Goal: Transaction & Acquisition: Book appointment/travel/reservation

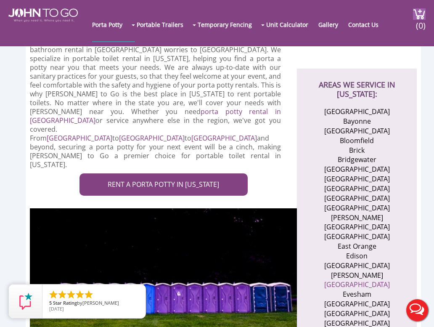
scroll to position [252, 0]
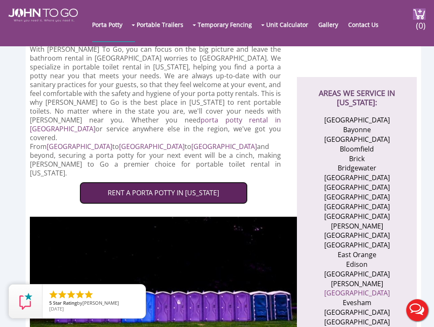
click at [165, 182] on link "RENT A PORTA POTTY IN [US_STATE]" at bounding box center [163, 193] width 168 height 22
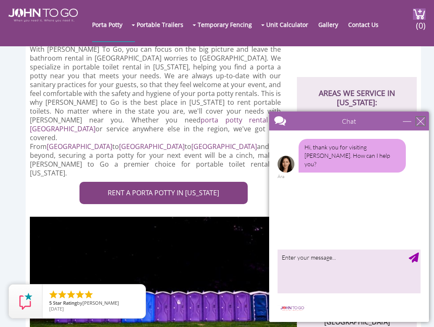
click at [421, 120] on div "close" at bounding box center [420, 121] width 8 height 8
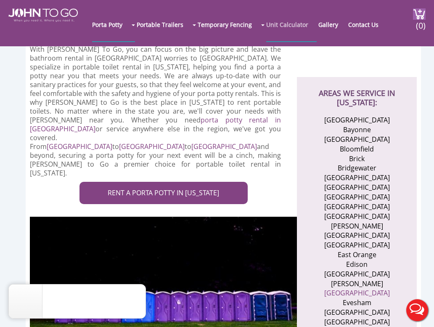
scroll to position [0, 0]
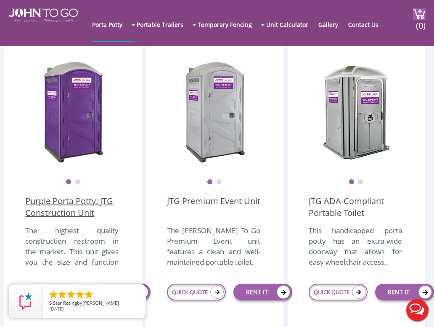
scroll to position [270, 0]
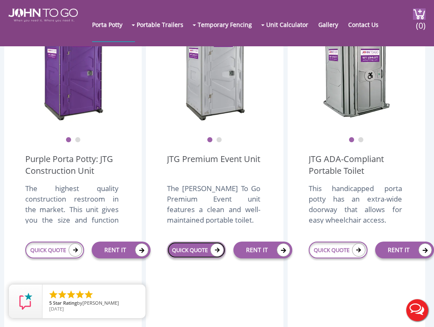
click at [192, 253] on link "QUICK QUOTE" at bounding box center [196, 249] width 59 height 17
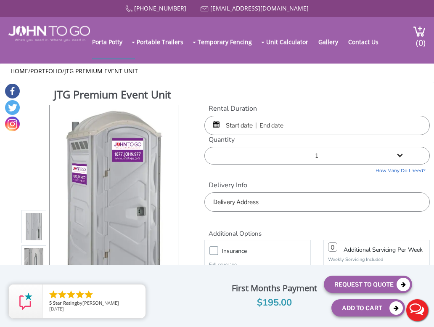
click at [258, 133] on input "text" at bounding box center [316, 125] width 225 height 19
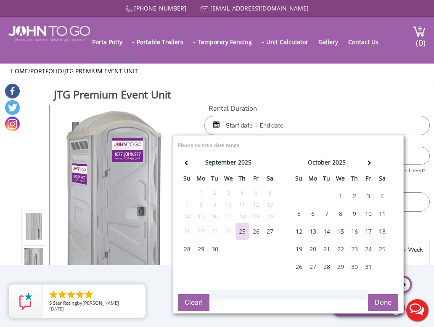
click at [382, 196] on div "4" at bounding box center [382, 196] width 13 height 17
click at [314, 213] on div "6" at bounding box center [312, 213] width 13 height 17
type input "10/04/2025 to 10/06/2025"
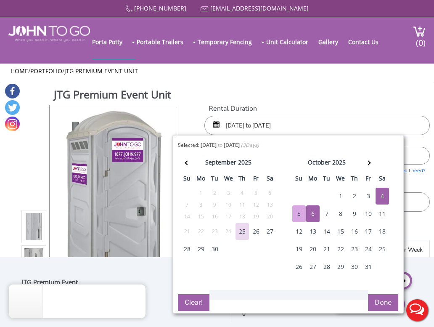
click at [274, 123] on input "10/04/2025 to 10/06/2025" at bounding box center [316, 125] width 225 height 19
click at [310, 99] on div "JTG Premium Event Unit View feature & specs Download Pdf Product PDF Addon PDF …" at bounding box center [216, 216] width 425 height 266
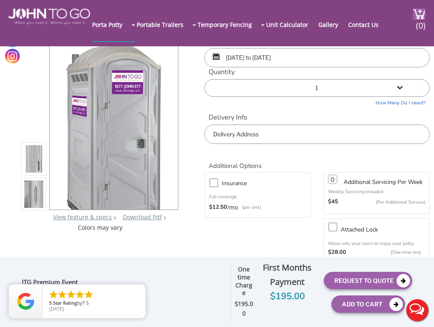
scroll to position [84, 0]
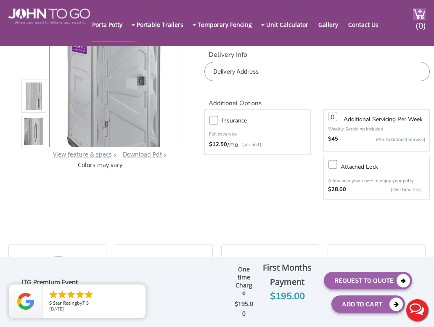
click at [264, 82] on div "Additional Options" at bounding box center [317, 94] width 238 height 26
click at [264, 76] on input "text" at bounding box center [316, 71] width 225 height 19
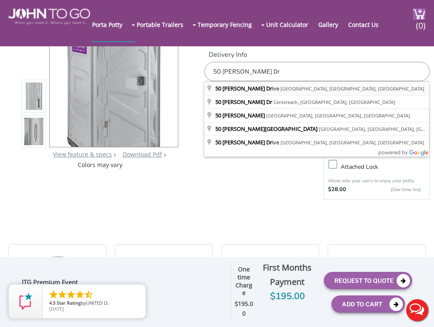
type input "50 Emily Drive, Old Bridge, NJ, USA"
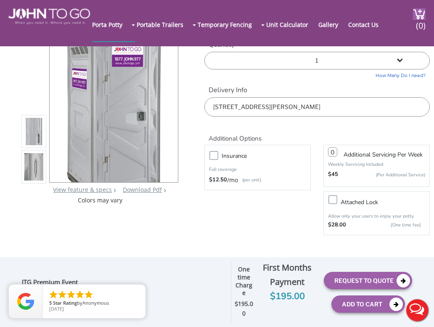
scroll to position [0, 0]
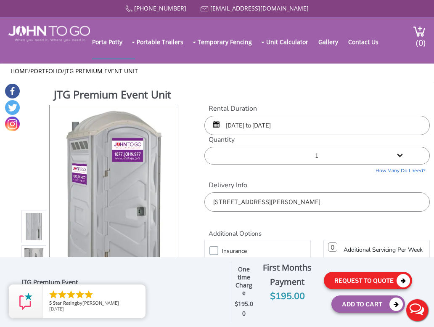
click at [351, 283] on button "Request To Quote" at bounding box center [368, 280] width 88 height 17
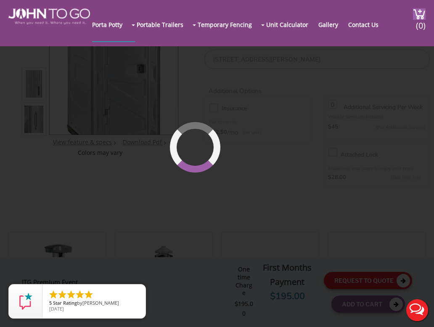
scroll to position [104, 0]
